Goal: Task Accomplishment & Management: Manage account settings

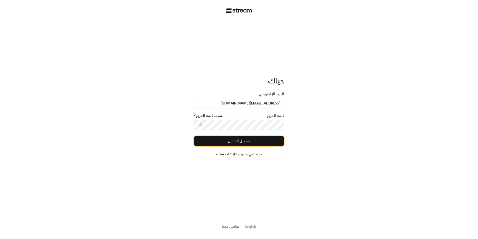
click at [259, 140] on button "تسجيل الدخول" at bounding box center [239, 141] width 90 height 10
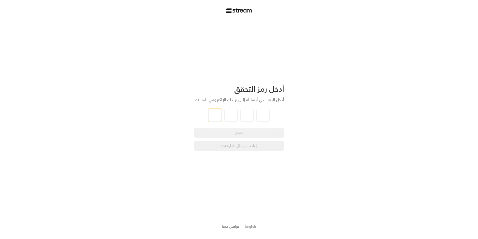
type input "3"
type input "2"
